Goal: Navigation & Orientation: Find specific page/section

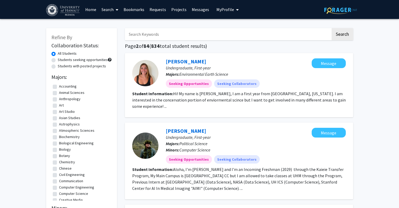
click at [108, 10] on link "Search" at bounding box center [110, 9] width 22 height 18
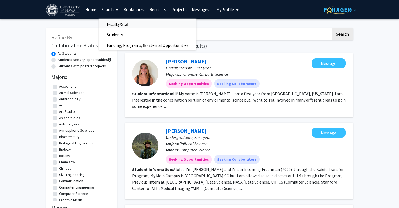
click at [116, 23] on span "Faculty/Staff" at bounding box center [118, 24] width 39 height 10
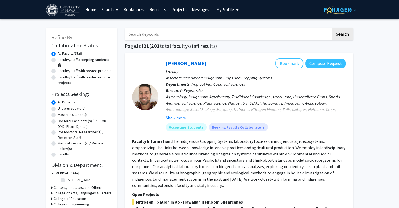
click at [161, 9] on link "Requests" at bounding box center [158, 9] width 22 height 18
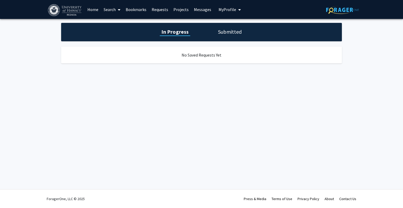
click at [173, 10] on link "Projects" at bounding box center [181, 9] width 20 height 18
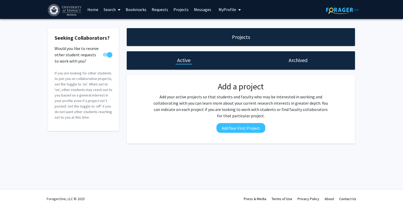
click at [195, 11] on link "Messages" at bounding box center [202, 9] width 23 height 18
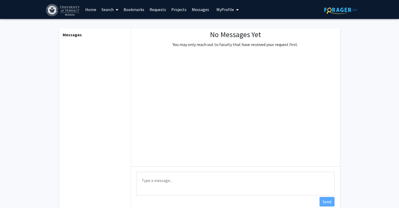
click at [221, 9] on span "My Profile" at bounding box center [226, 9] width 18 height 5
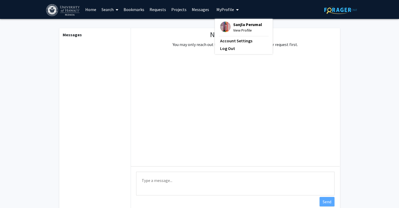
click at [233, 31] on span "View Profile" at bounding box center [247, 30] width 29 height 6
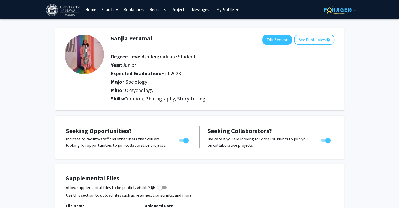
click at [92, 10] on link "Home" at bounding box center [91, 9] width 16 height 18
